Goal: Browse casually: Explore the website without a specific task or goal

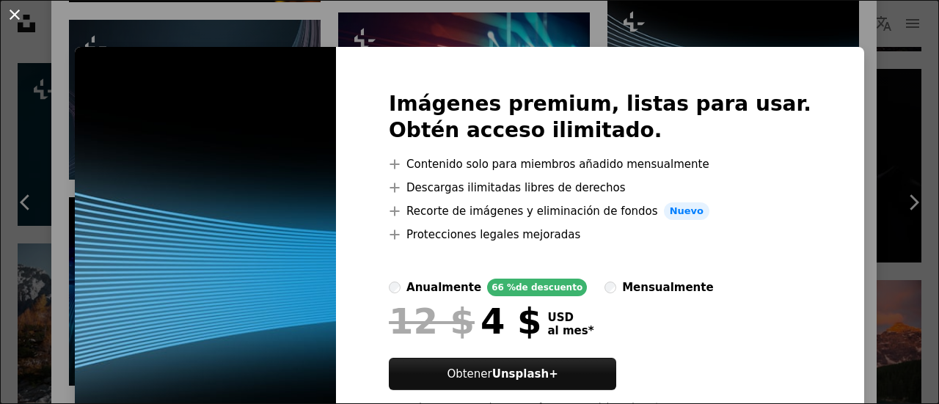
click at [6, 12] on button "An X shape" at bounding box center [15, 15] width 18 height 18
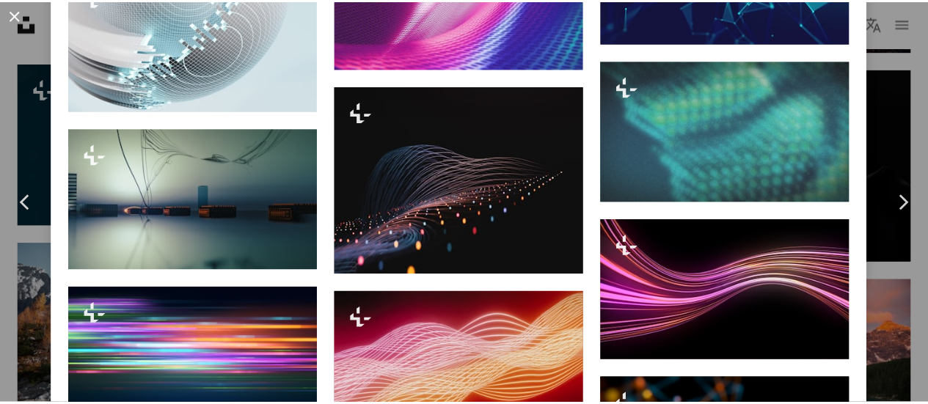
scroll to position [2034, 0]
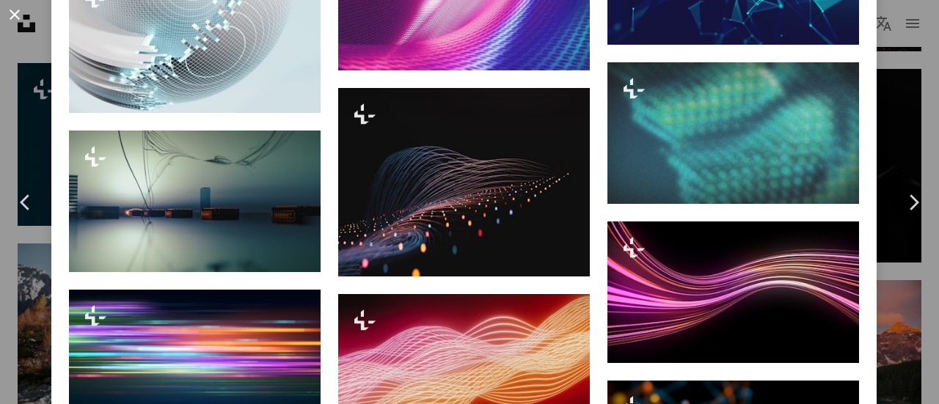
click at [9, 17] on button "An X shape" at bounding box center [15, 15] width 18 height 18
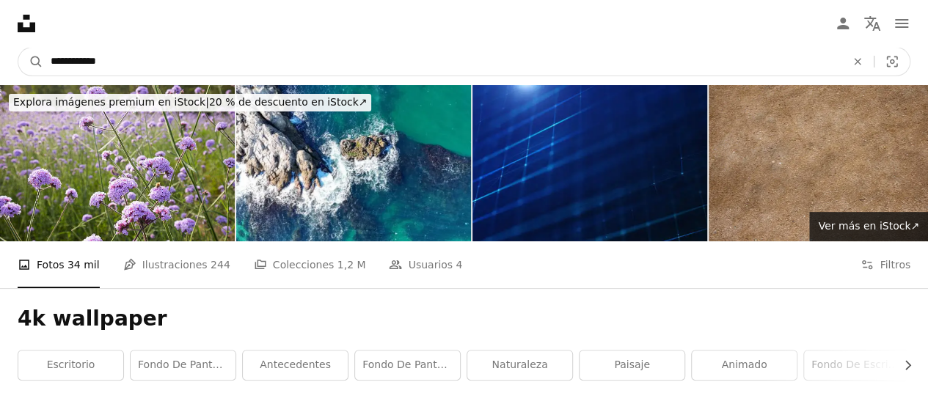
click at [131, 60] on input "**********" at bounding box center [442, 62] width 798 height 28
